Goal: Information Seeking & Learning: Learn about a topic

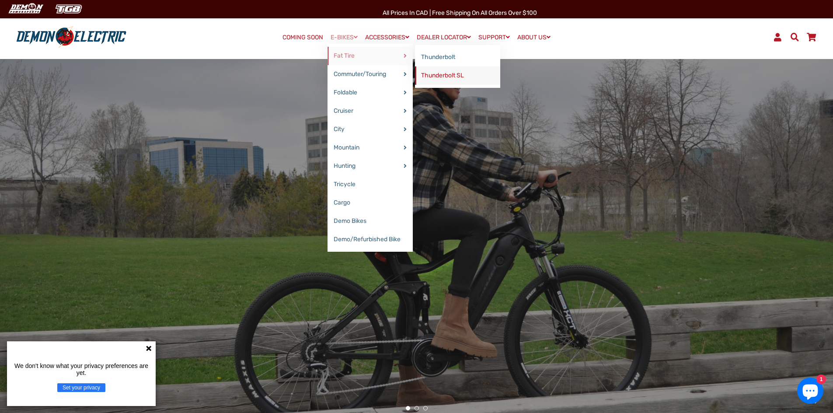
click at [442, 79] on link "Thunderbolt SL" at bounding box center [457, 75] width 85 height 18
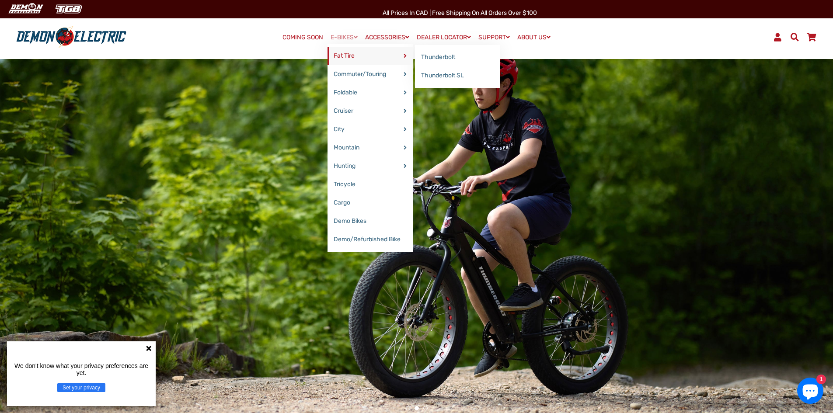
click at [347, 58] on link "Fat Tire" at bounding box center [370, 56] width 85 height 18
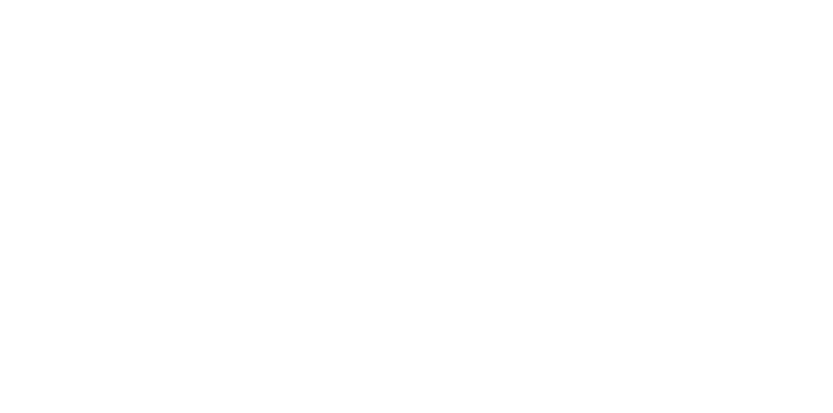
select select "******"
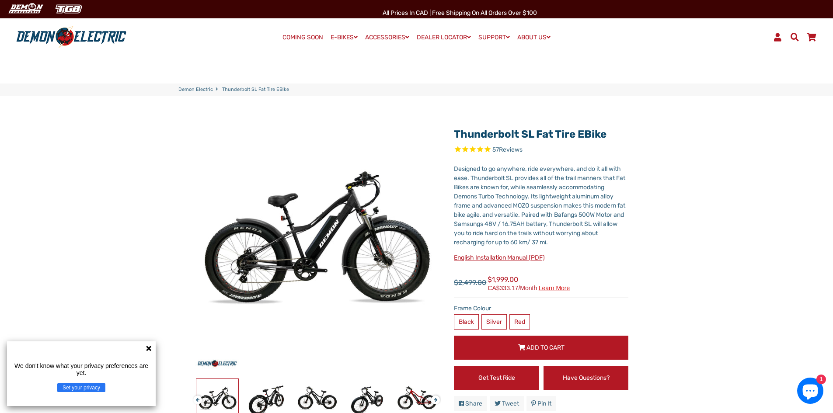
click at [148, 347] on icon at bounding box center [148, 348] width 5 height 5
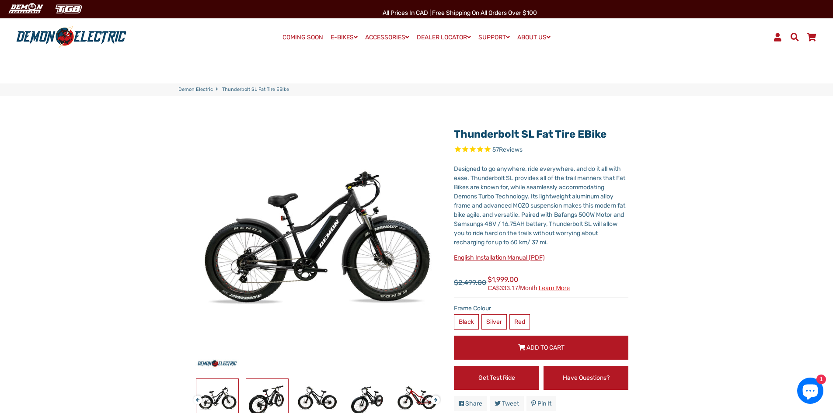
click at [274, 398] on img at bounding box center [267, 400] width 42 height 42
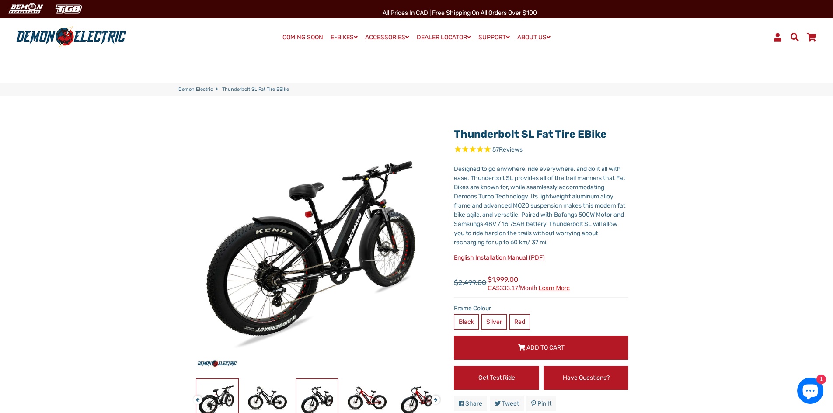
click at [322, 395] on img at bounding box center [317, 400] width 42 height 42
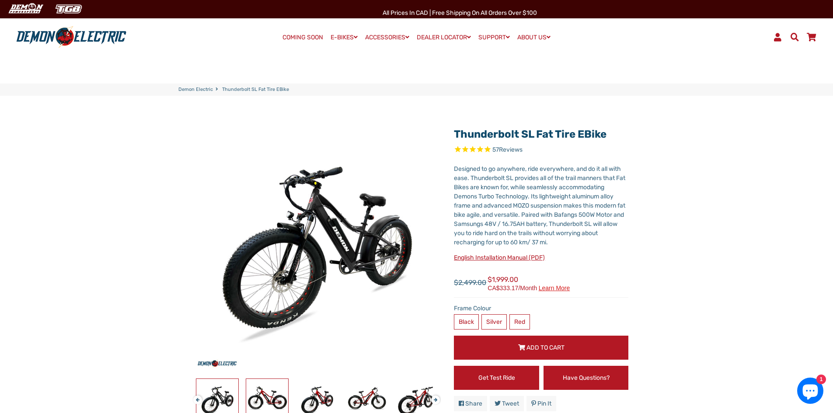
click at [270, 401] on img at bounding box center [267, 400] width 42 height 42
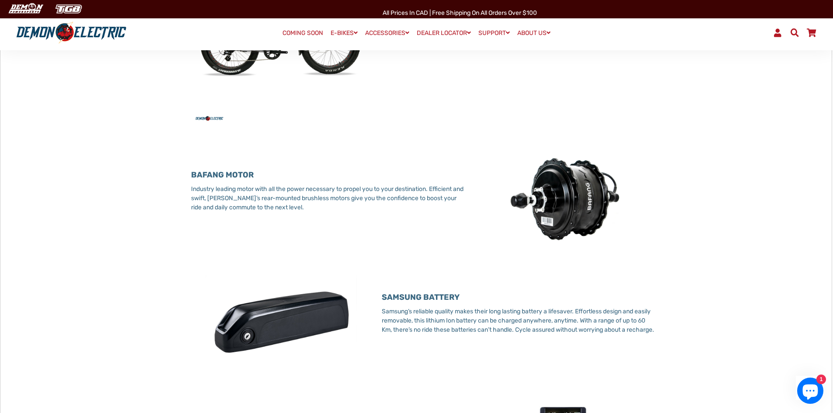
scroll to position [437, 0]
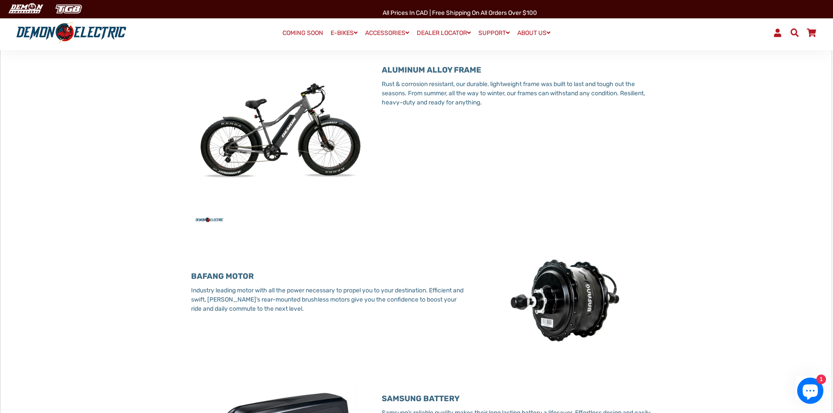
click at [575, 311] on img at bounding box center [566, 302] width 178 height 94
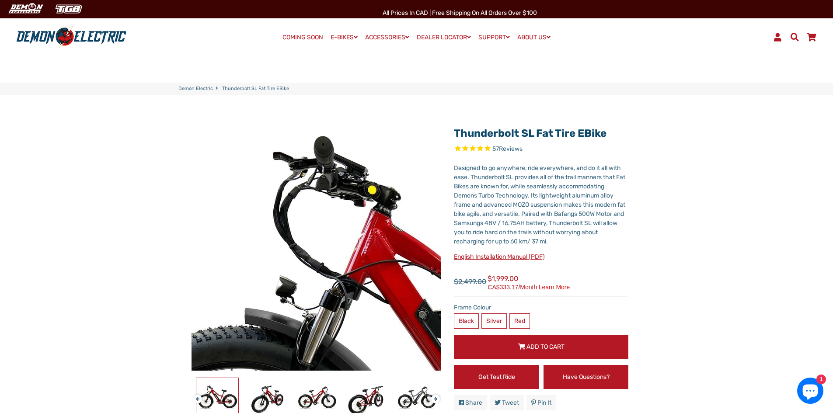
scroll to position [0, 0]
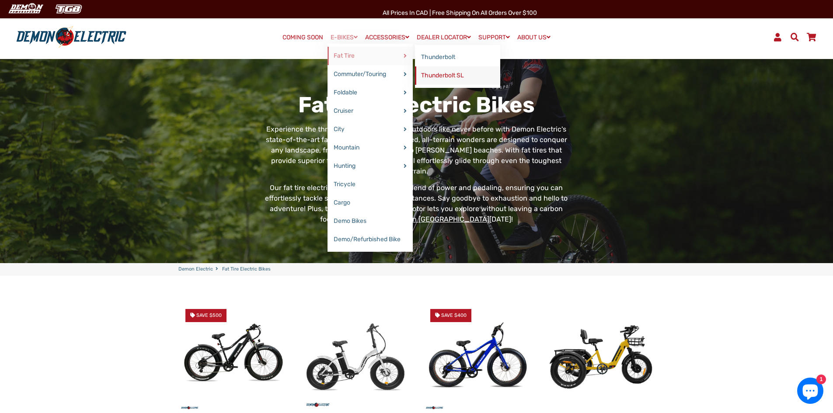
click at [446, 77] on link "Thunderbolt SL" at bounding box center [457, 75] width 85 height 18
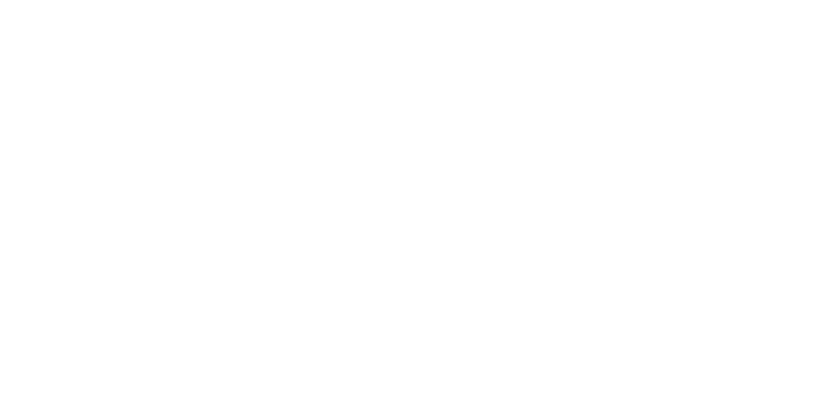
select select "******"
